Goal: Task Accomplishment & Management: Complete application form

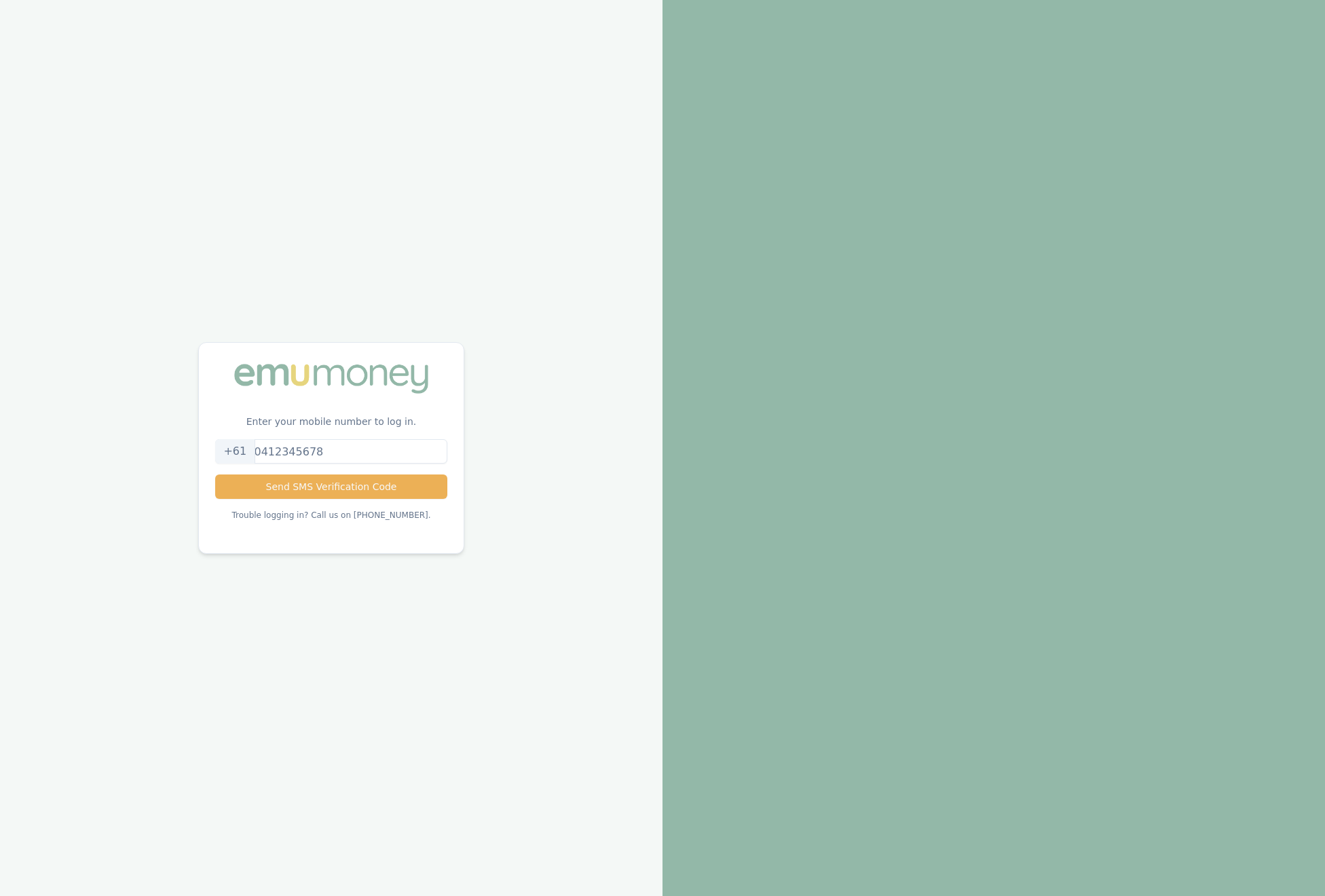
click at [317, 439] on input "tel" at bounding box center [331, 451] width 231 height 25
click at [343, 439] on input "tel" at bounding box center [331, 451] width 231 height 25
drag, startPoint x: 341, startPoint y: 441, endPoint x: 234, endPoint y: 441, distance: 107.0
click at [234, 441] on div "+61" at bounding box center [331, 451] width 231 height 25
type input "0402608106"
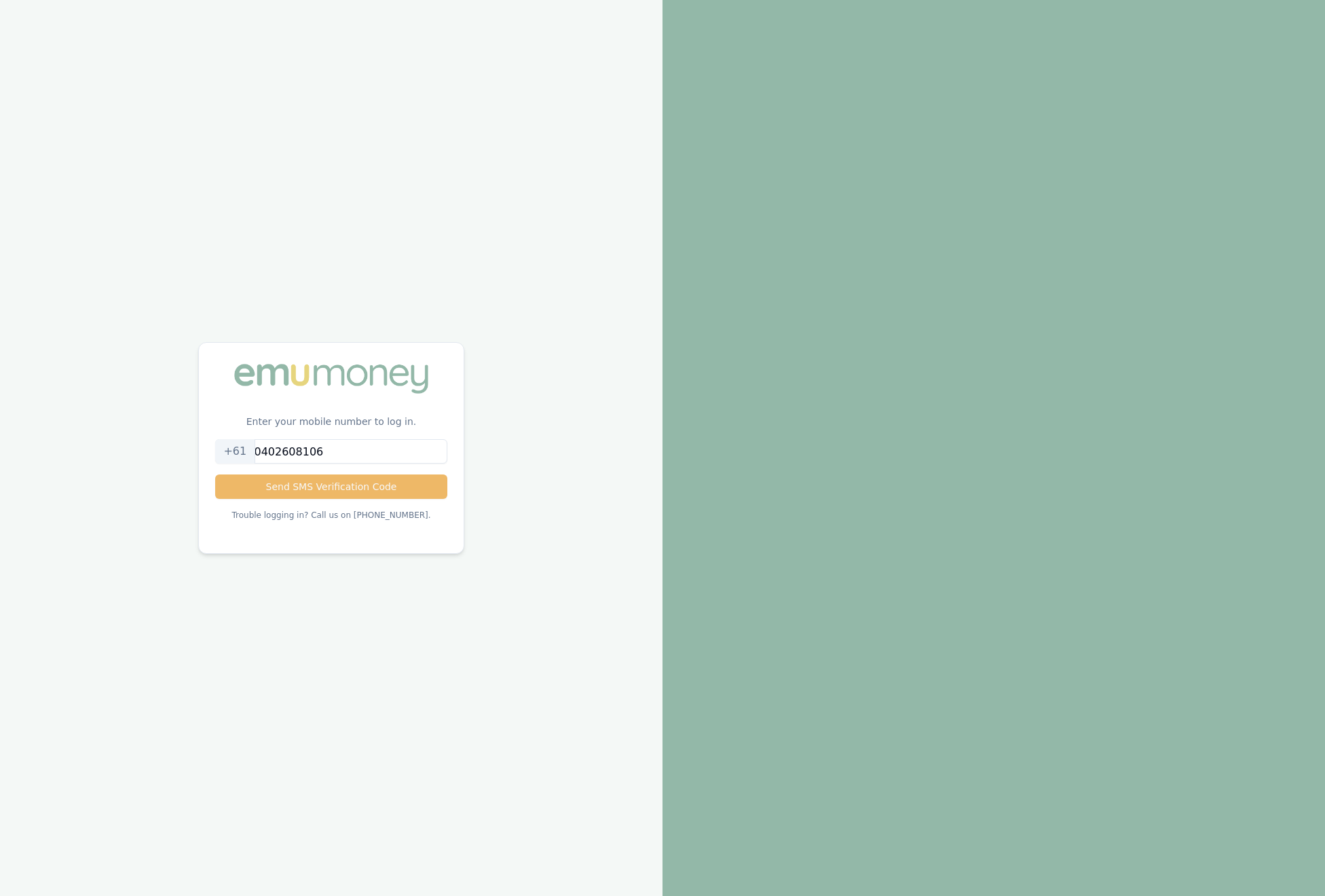
click at [338, 489] on button "Send SMS Verification Code" at bounding box center [331, 487] width 231 height 25
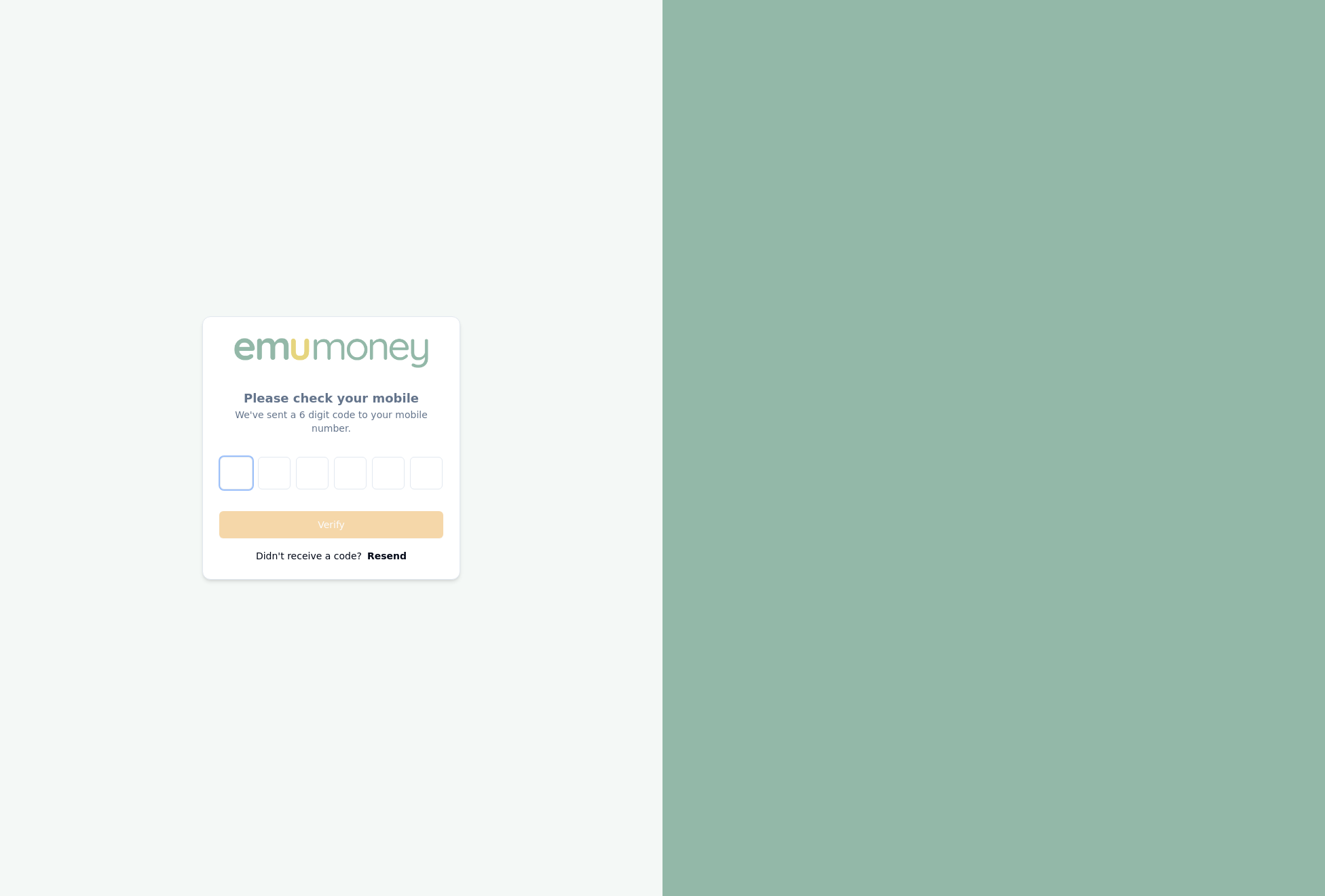
click at [220, 468] on input "number" at bounding box center [235, 473] width 33 height 33
type input "1"
type input "0"
type input "-4"
type input "1"
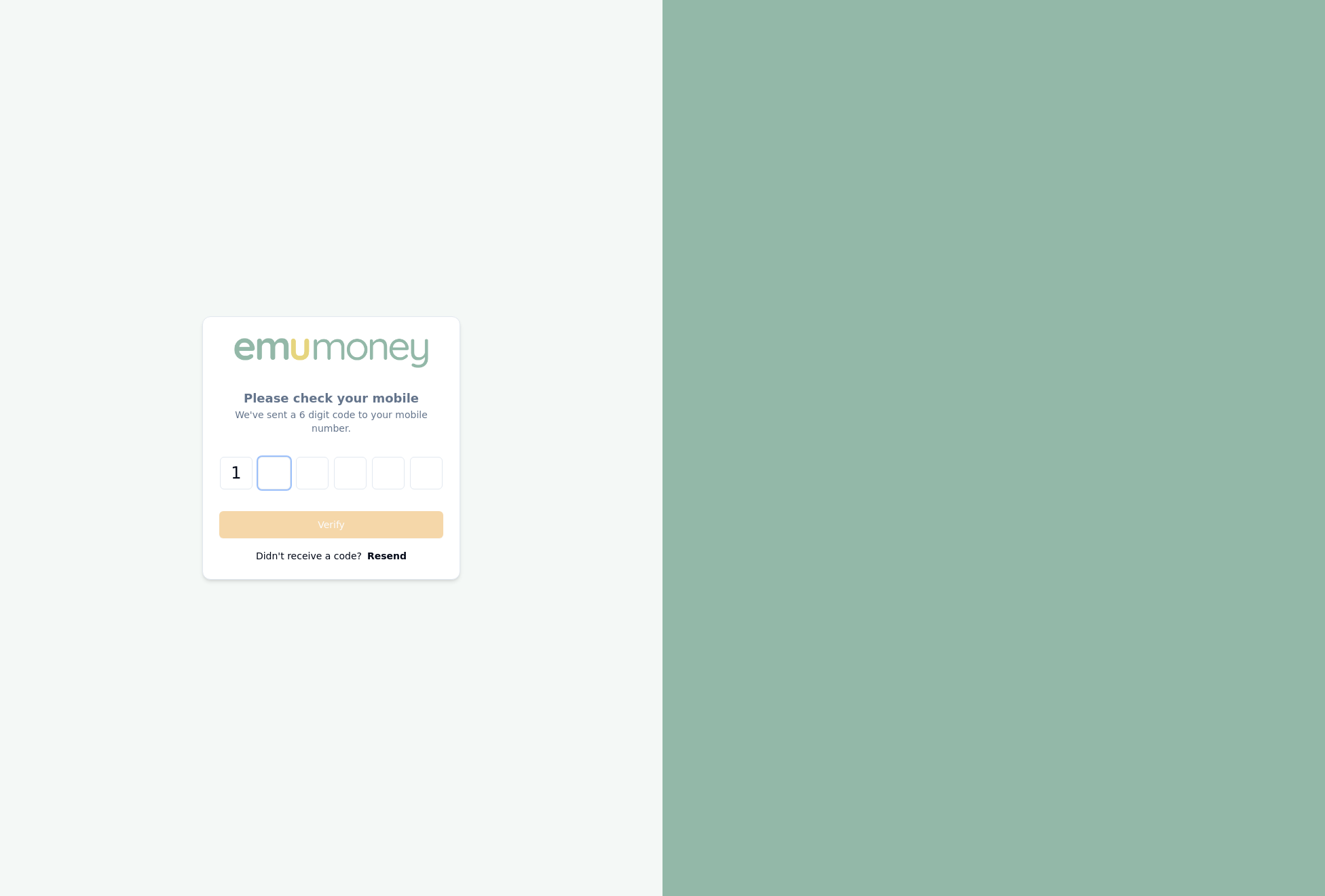
type input "0"
type input "-4"
type input "5"
type input "2"
type input "1"
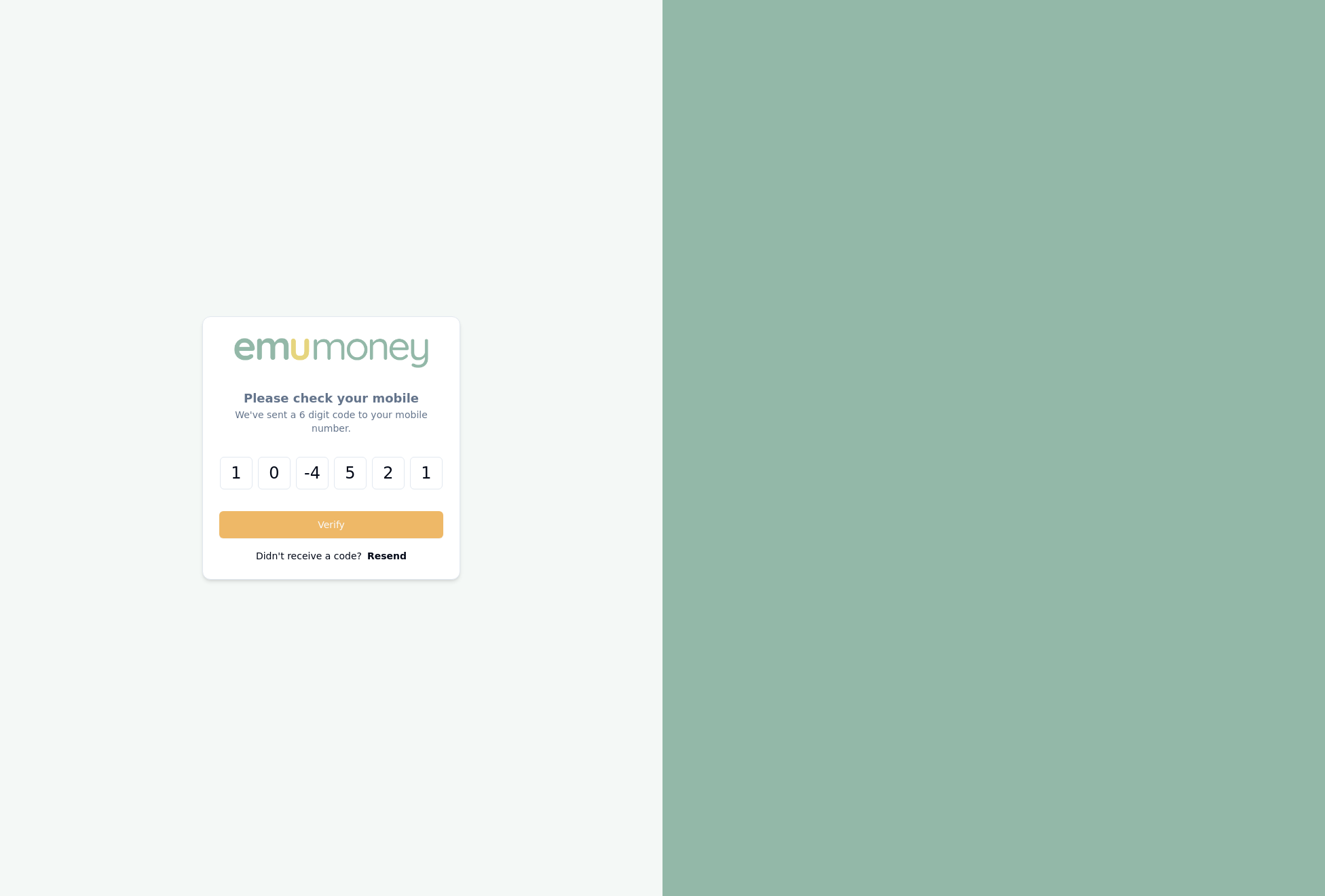
click at [325, 538] on button "Verify" at bounding box center [331, 524] width 224 height 27
click at [323, 533] on button "Verify" at bounding box center [331, 524] width 224 height 27
drag, startPoint x: 295, startPoint y: 474, endPoint x: 315, endPoint y: 475, distance: 20.0
click at [315, 475] on input "-4" at bounding box center [311, 473] width 33 height 33
type input "4"
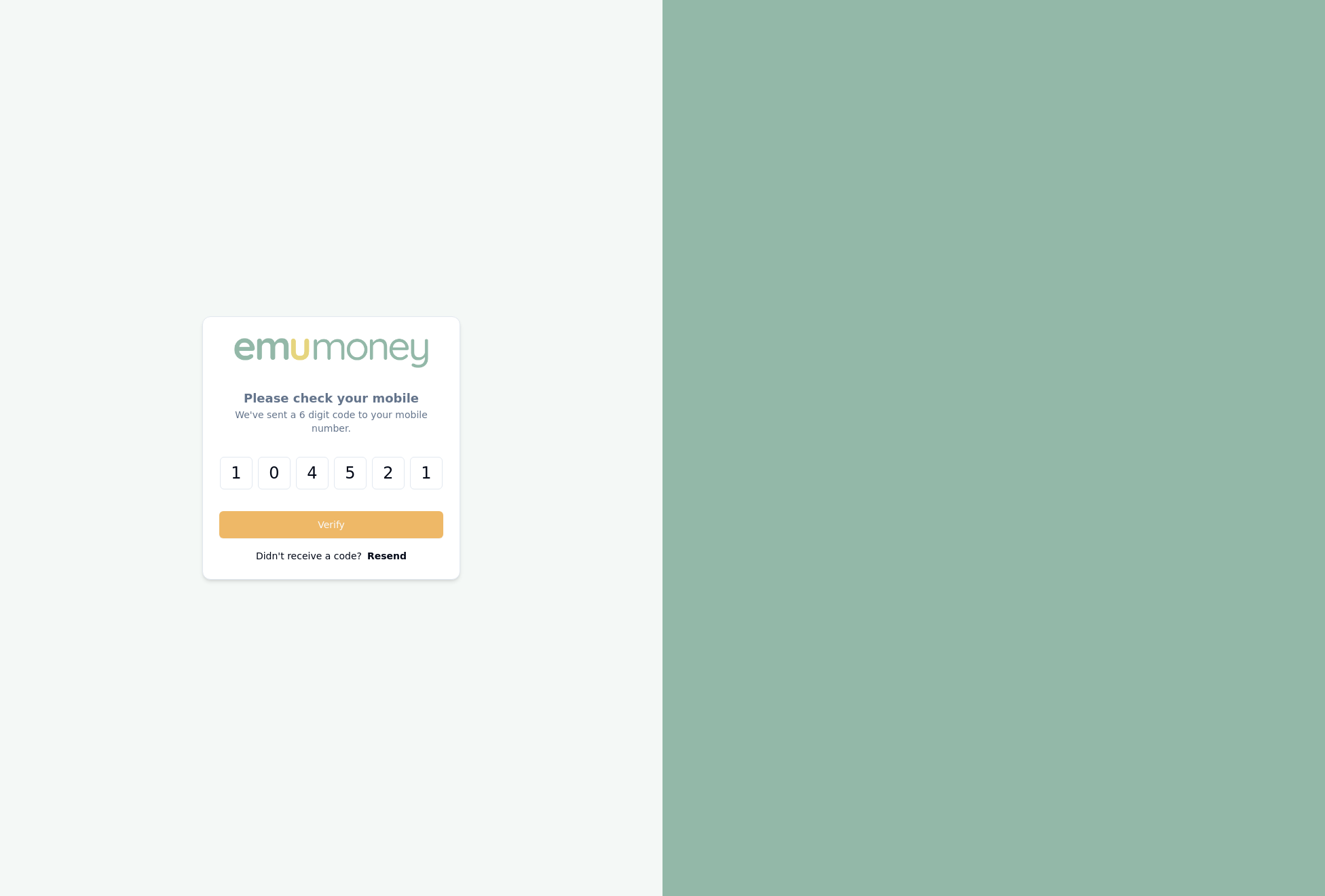
click at [321, 531] on button "Verify" at bounding box center [331, 524] width 224 height 27
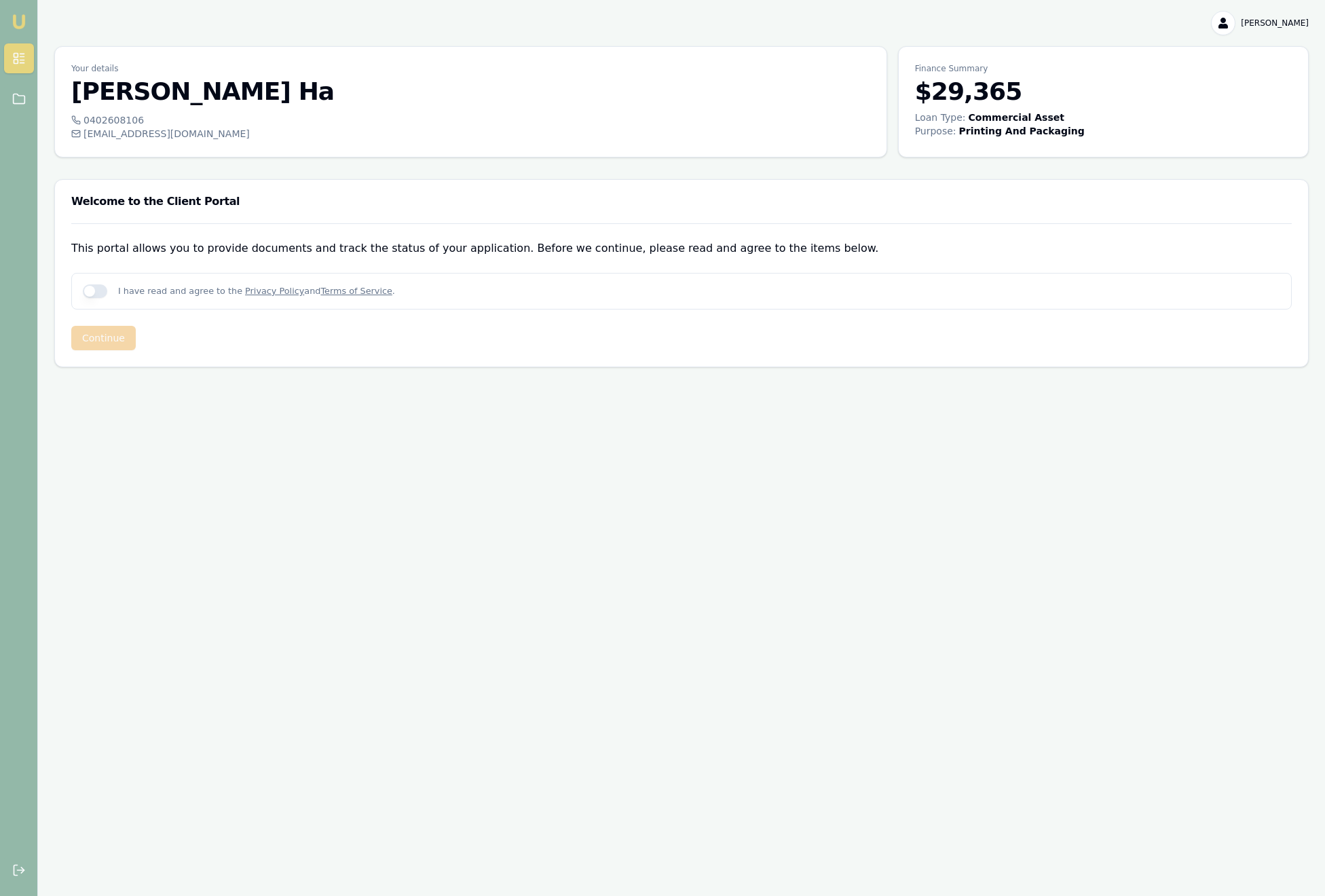
click at [107, 298] on button "button" at bounding box center [95, 292] width 25 height 14
checkbox input "true"
click at [135, 350] on button "Continue" at bounding box center [103, 337] width 64 height 25
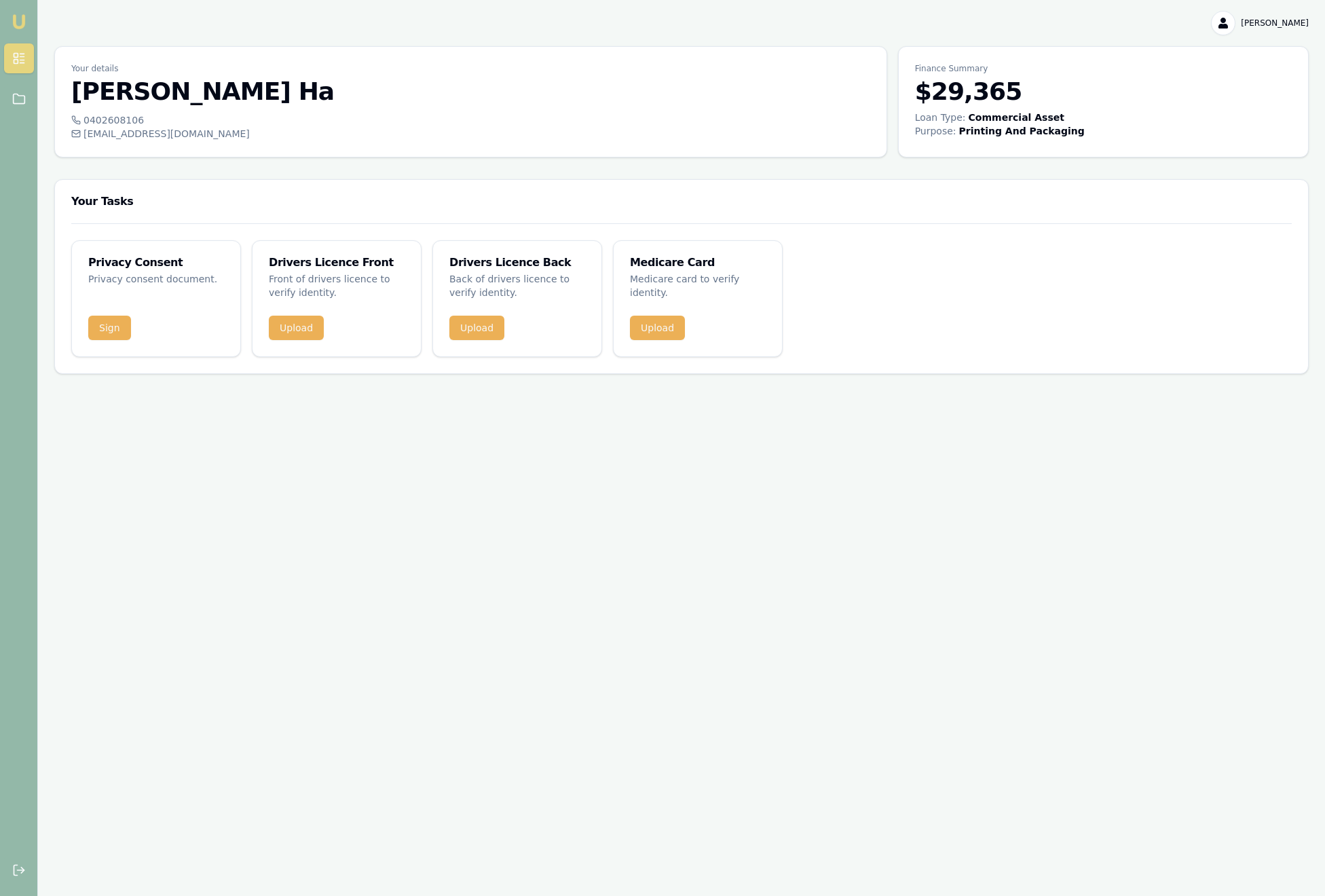
click at [307, 290] on div "Privacy Consent Privacy consent document. Sign Drivers Licence Front Front of d…" at bounding box center [681, 299] width 1253 height 150
